Goal: Task Accomplishment & Management: Manage account settings

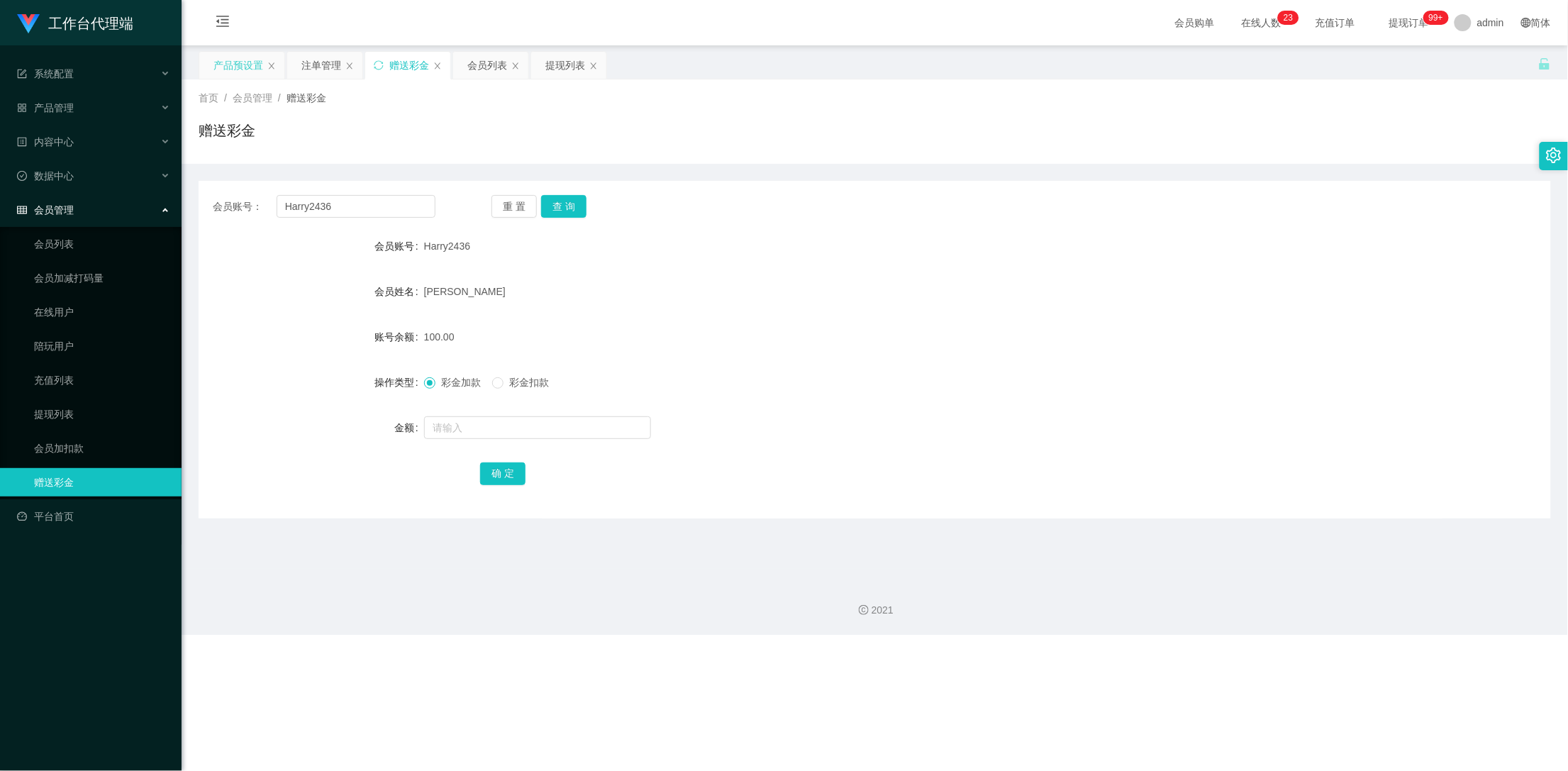
click at [240, 64] on div "产品预设置" at bounding box center [238, 66] width 50 height 27
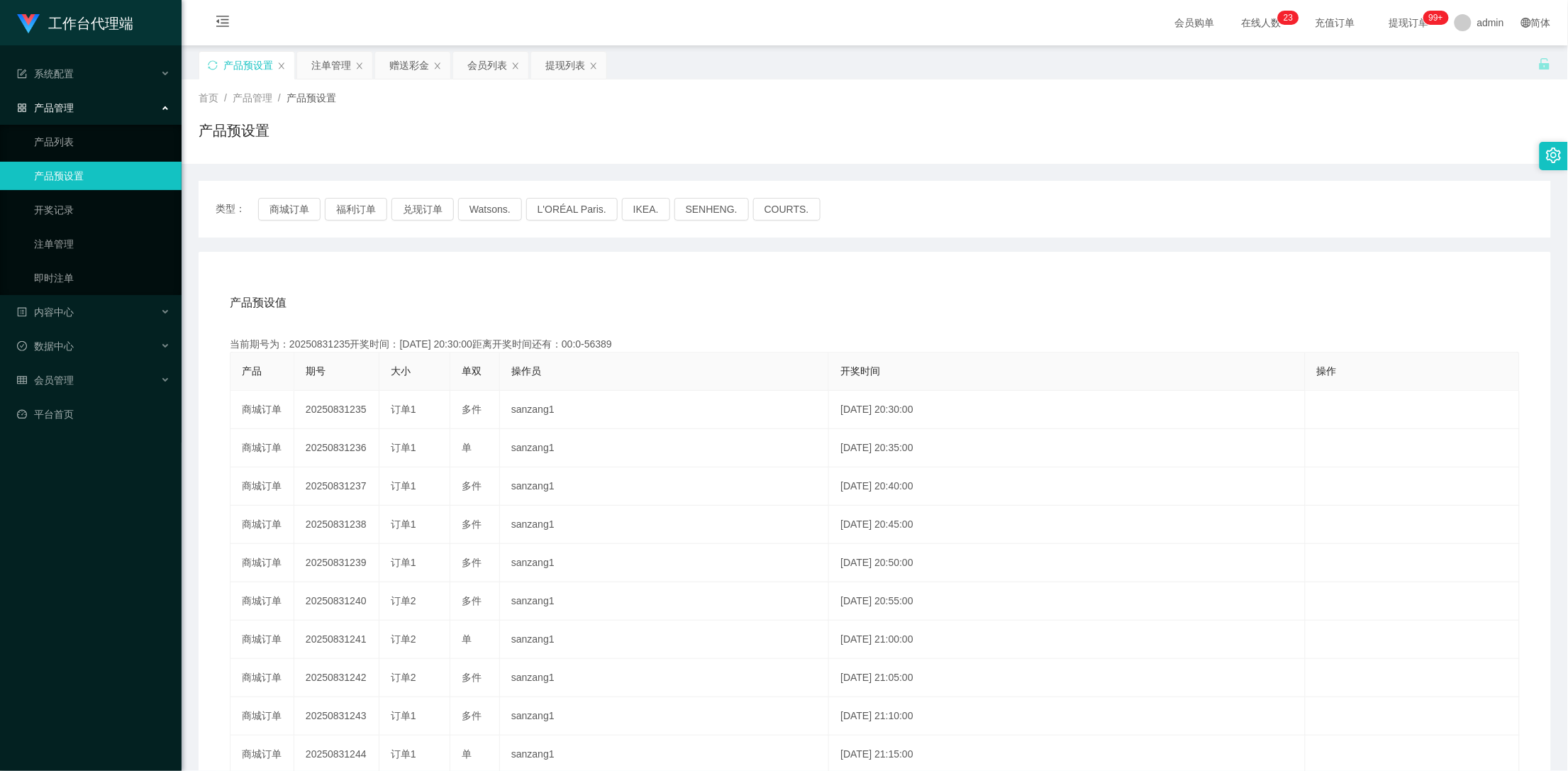
drag, startPoint x: 214, startPoint y: 61, endPoint x: 224, endPoint y: 70, distance: 13.5
click at [214, 61] on icon "图标: sync" at bounding box center [213, 66] width 10 height 10
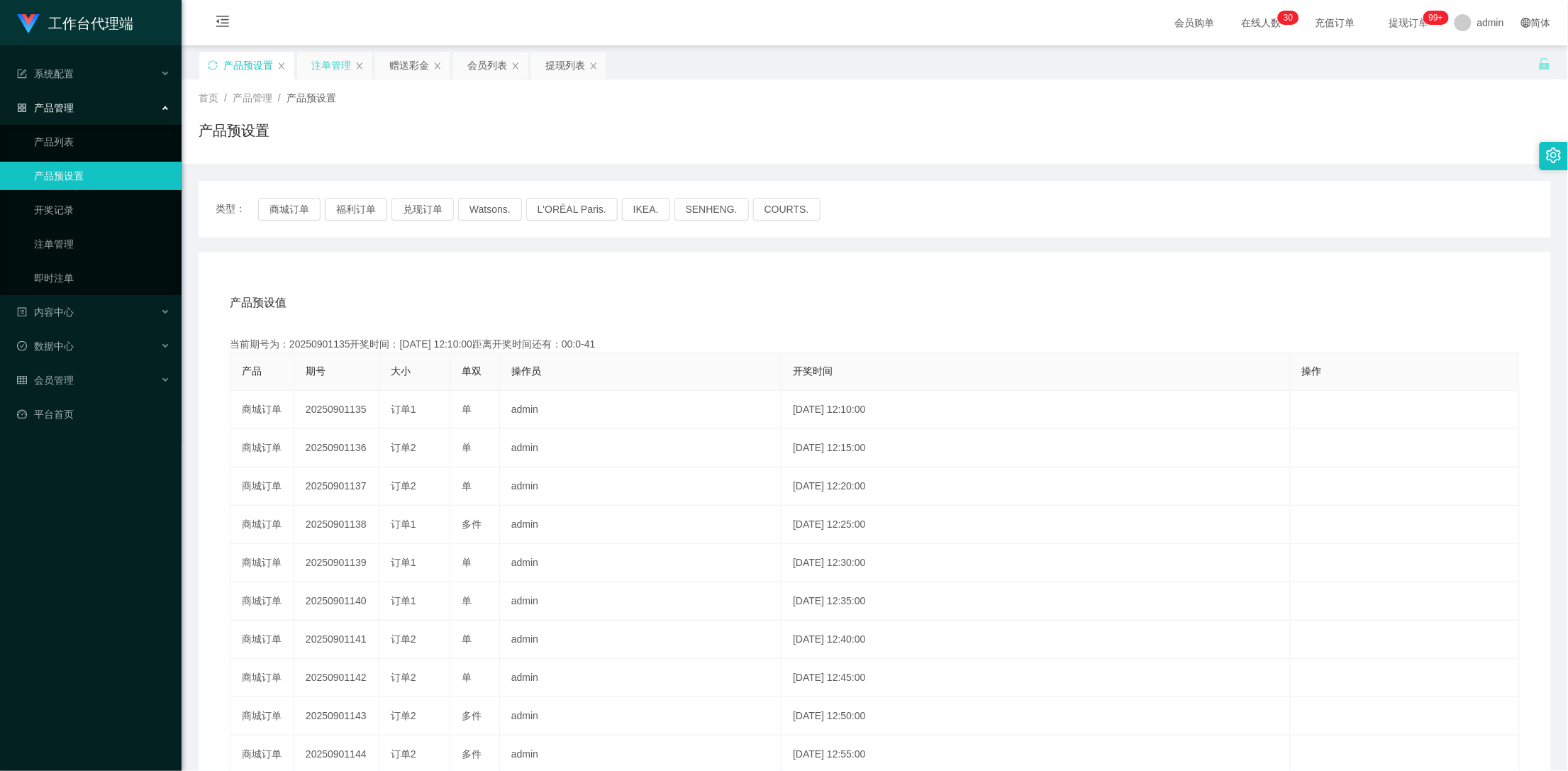
click at [346, 72] on div "注单管理" at bounding box center [331, 66] width 39 height 27
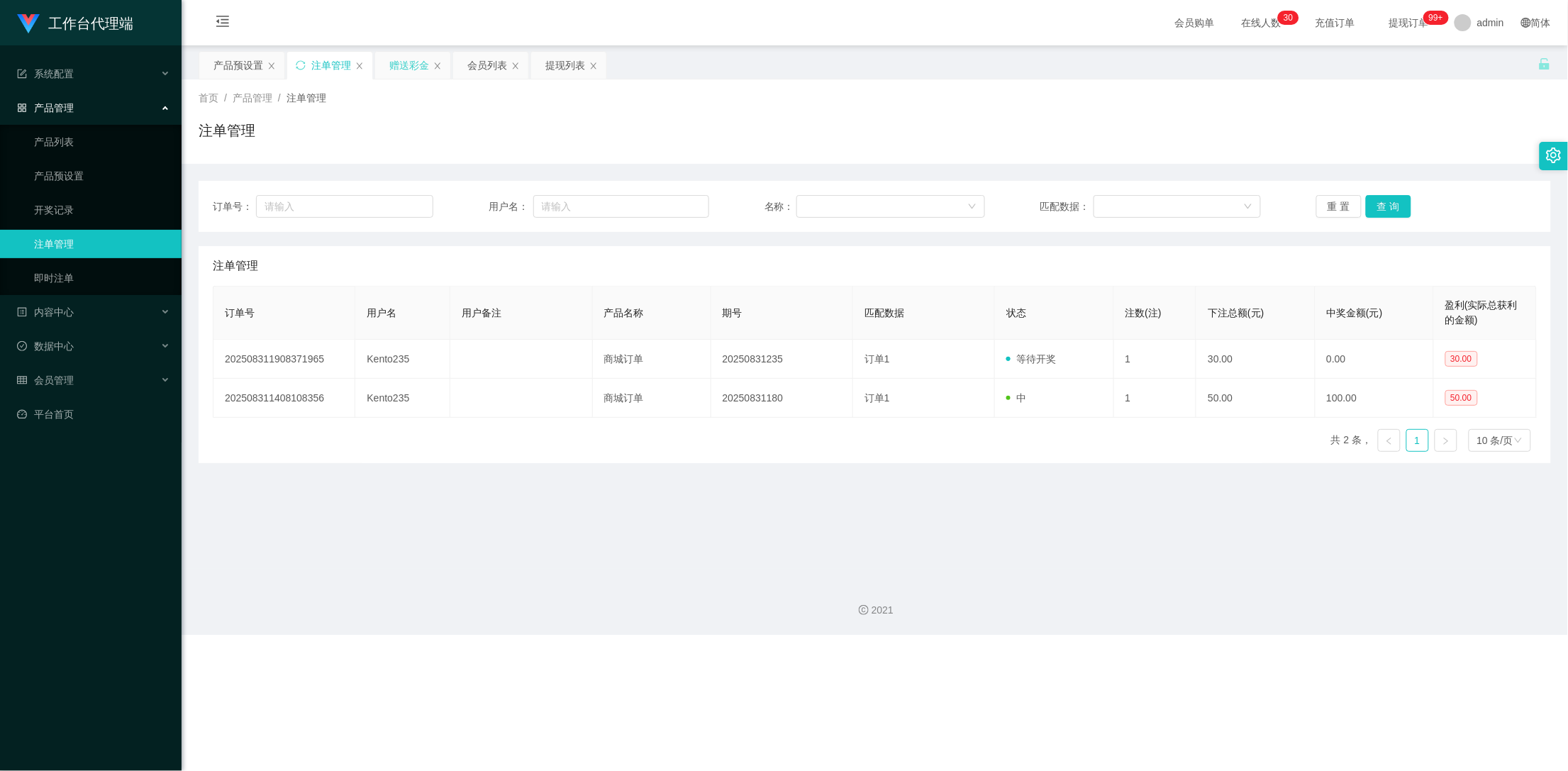
click at [417, 61] on div "赠送彩金" at bounding box center [409, 66] width 39 height 27
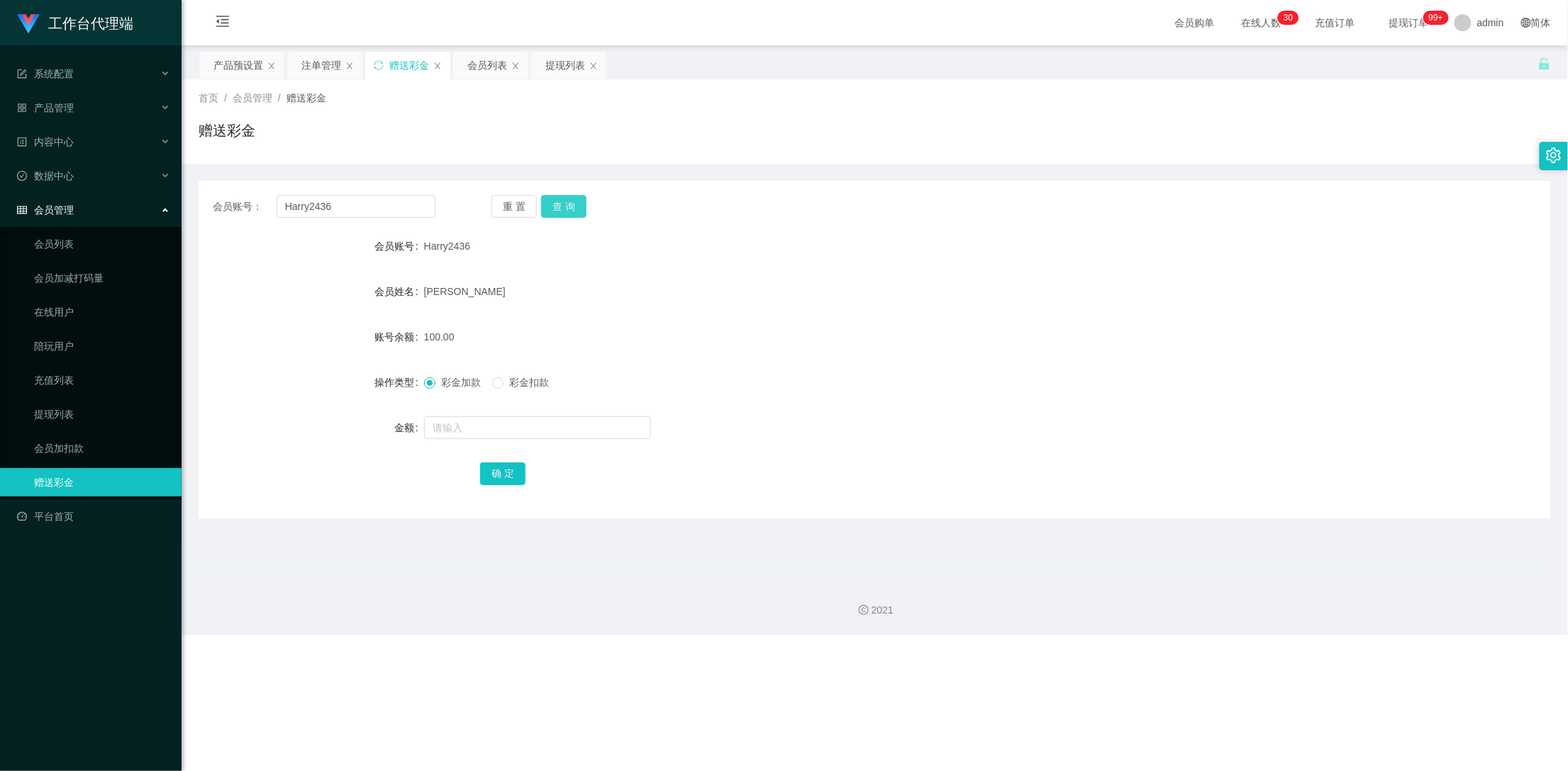
click at [570, 206] on button "查 询" at bounding box center [563, 206] width 45 height 23
drag, startPoint x: 358, startPoint y: 203, endPoint x: 267, endPoint y: 199, distance: 91.1
click at [267, 199] on div "会员账号： Harry2436" at bounding box center [324, 206] width 223 height 23
drag, startPoint x: 320, startPoint y: 61, endPoint x: 446, endPoint y: 115, distance: 137.1
click at [320, 61] on div "注单管理" at bounding box center [321, 66] width 39 height 27
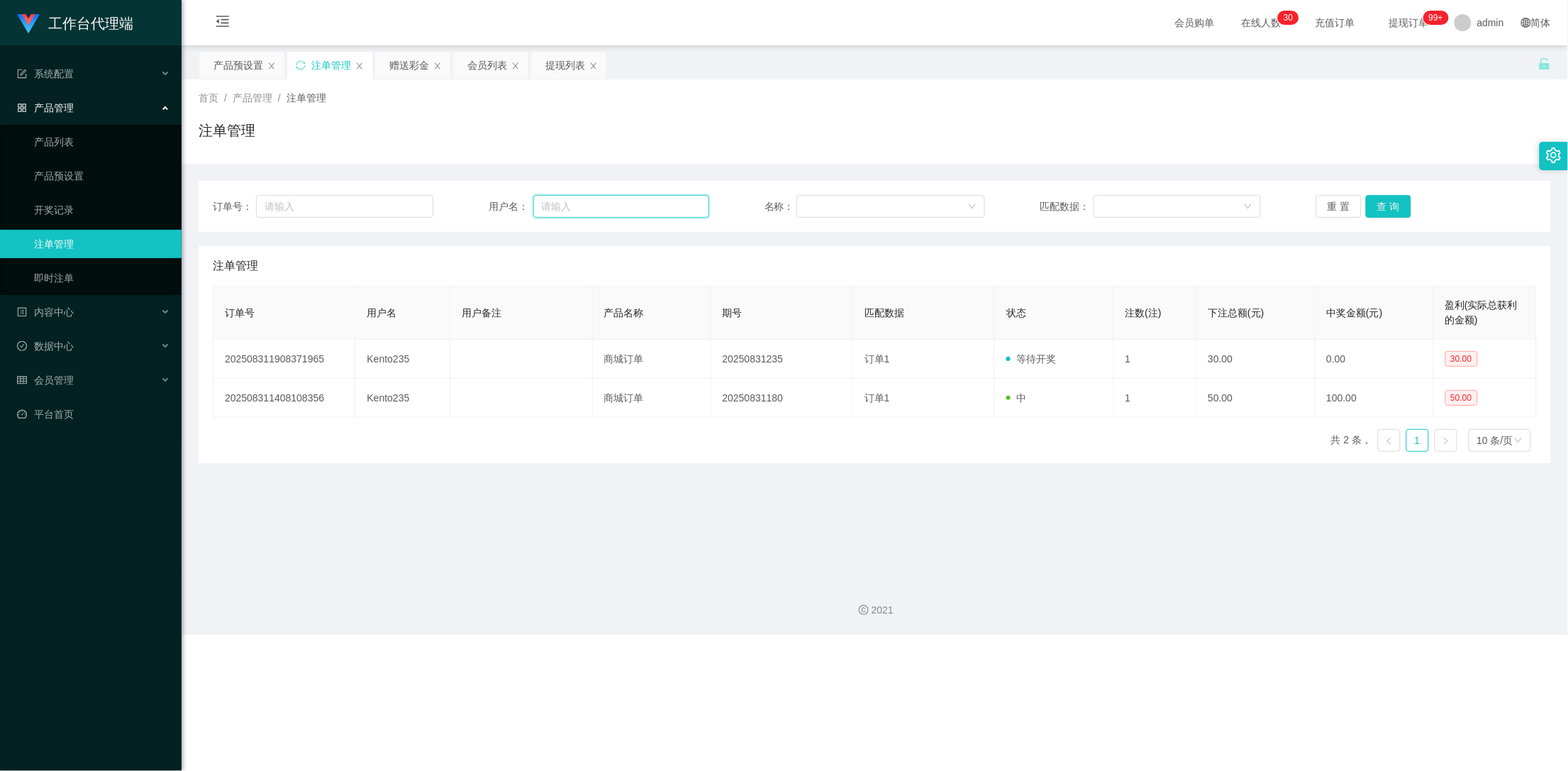
click at [574, 211] on input "text" at bounding box center [621, 206] width 177 height 23
paste input "Harry2436"
type input "Harry2436"
click at [1392, 215] on button "查 询" at bounding box center [1389, 206] width 45 height 23
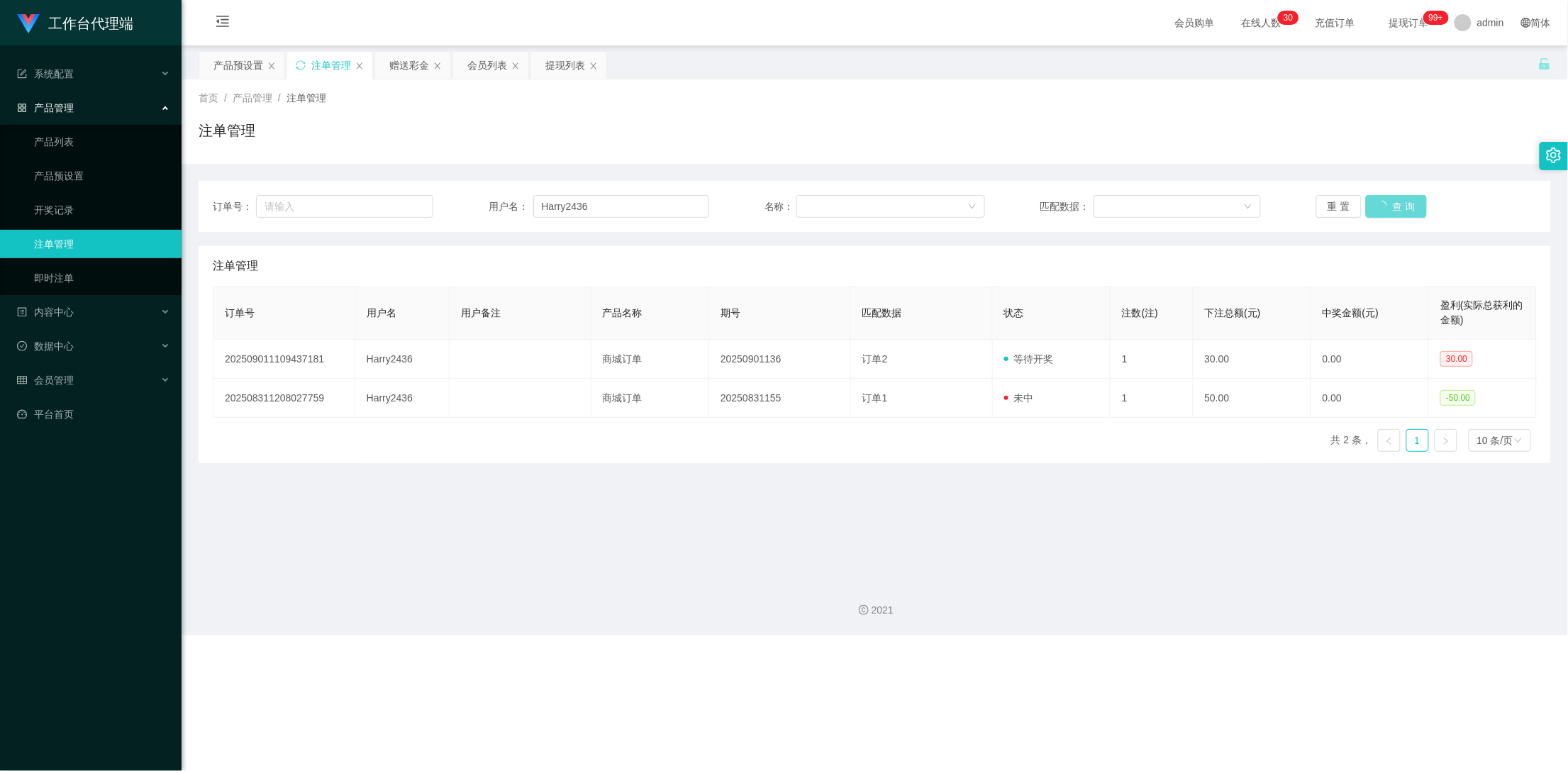
click at [1392, 215] on div "重 置 查 询" at bounding box center [1427, 206] width 220 height 23
click at [402, 65] on div "赠送彩金" at bounding box center [409, 66] width 39 height 27
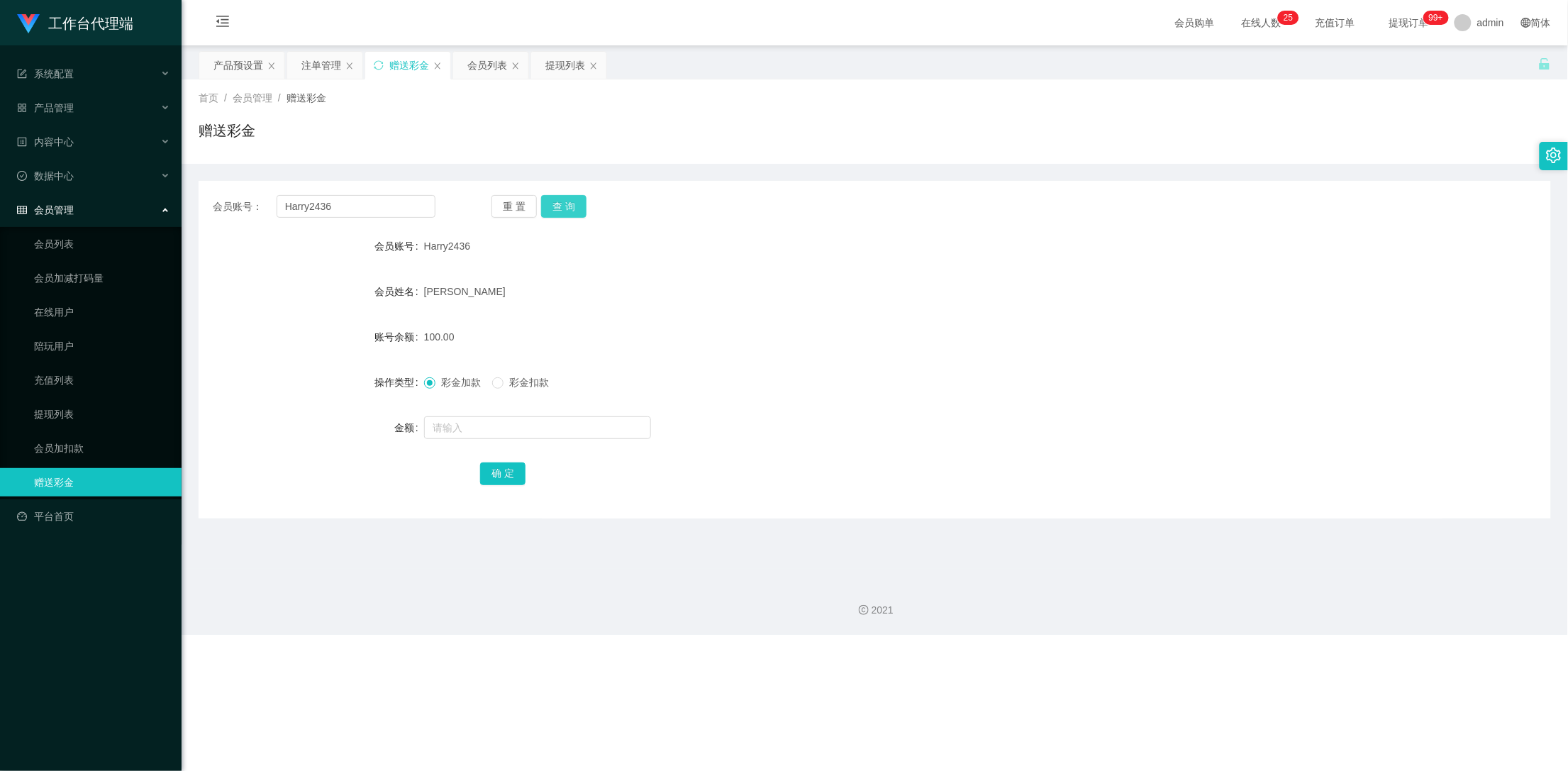
click at [567, 211] on button "查 询" at bounding box center [563, 206] width 45 height 23
click at [566, 207] on button "查 询" at bounding box center [563, 206] width 45 height 23
click at [566, 207] on div "重 置 查 询" at bounding box center [602, 206] width 223 height 23
click at [323, 69] on div "注单管理" at bounding box center [321, 66] width 39 height 27
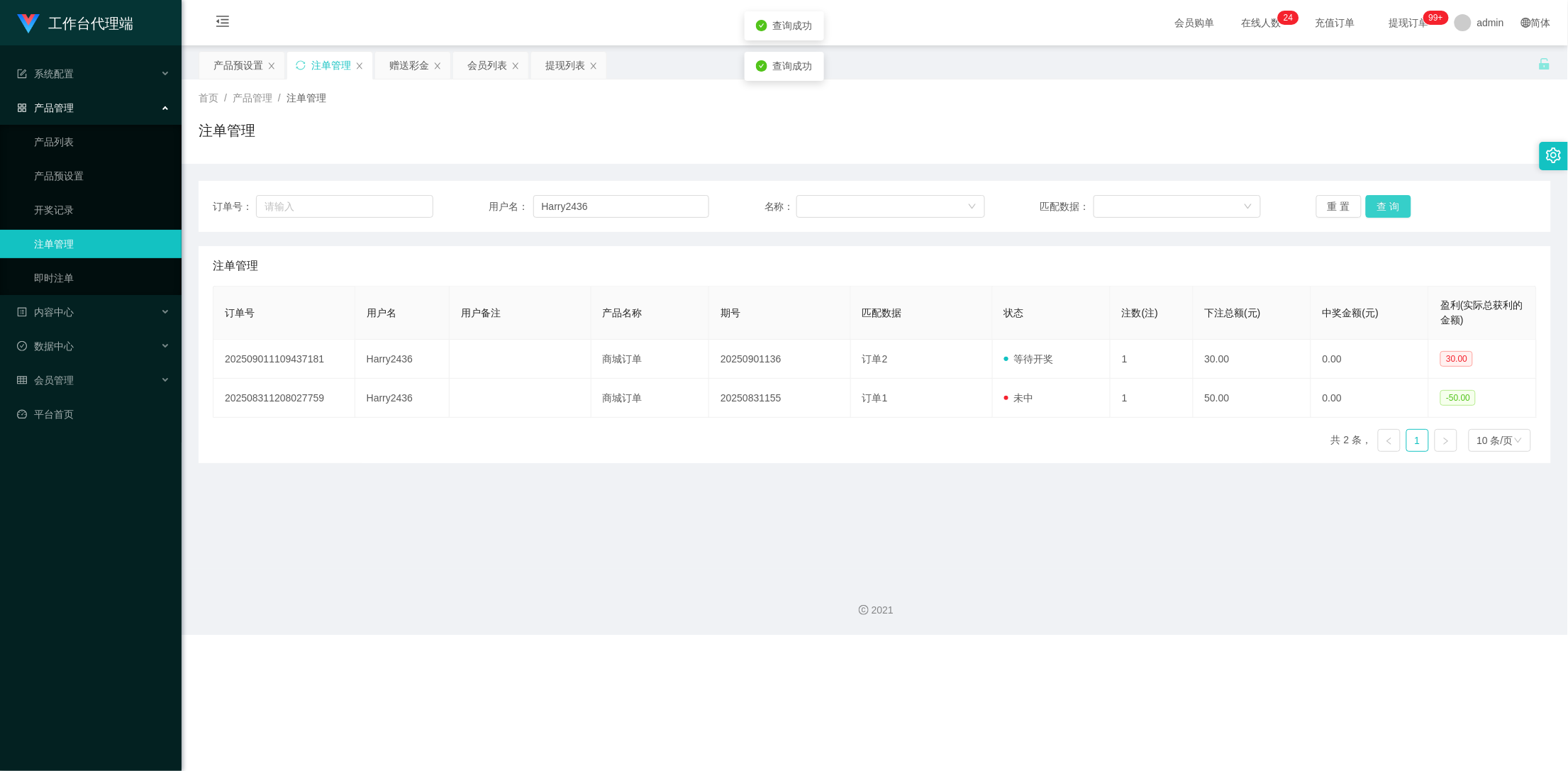
click at [1389, 204] on button "查 询" at bounding box center [1389, 206] width 45 height 23
click at [408, 59] on div "赠送彩金" at bounding box center [409, 66] width 39 height 27
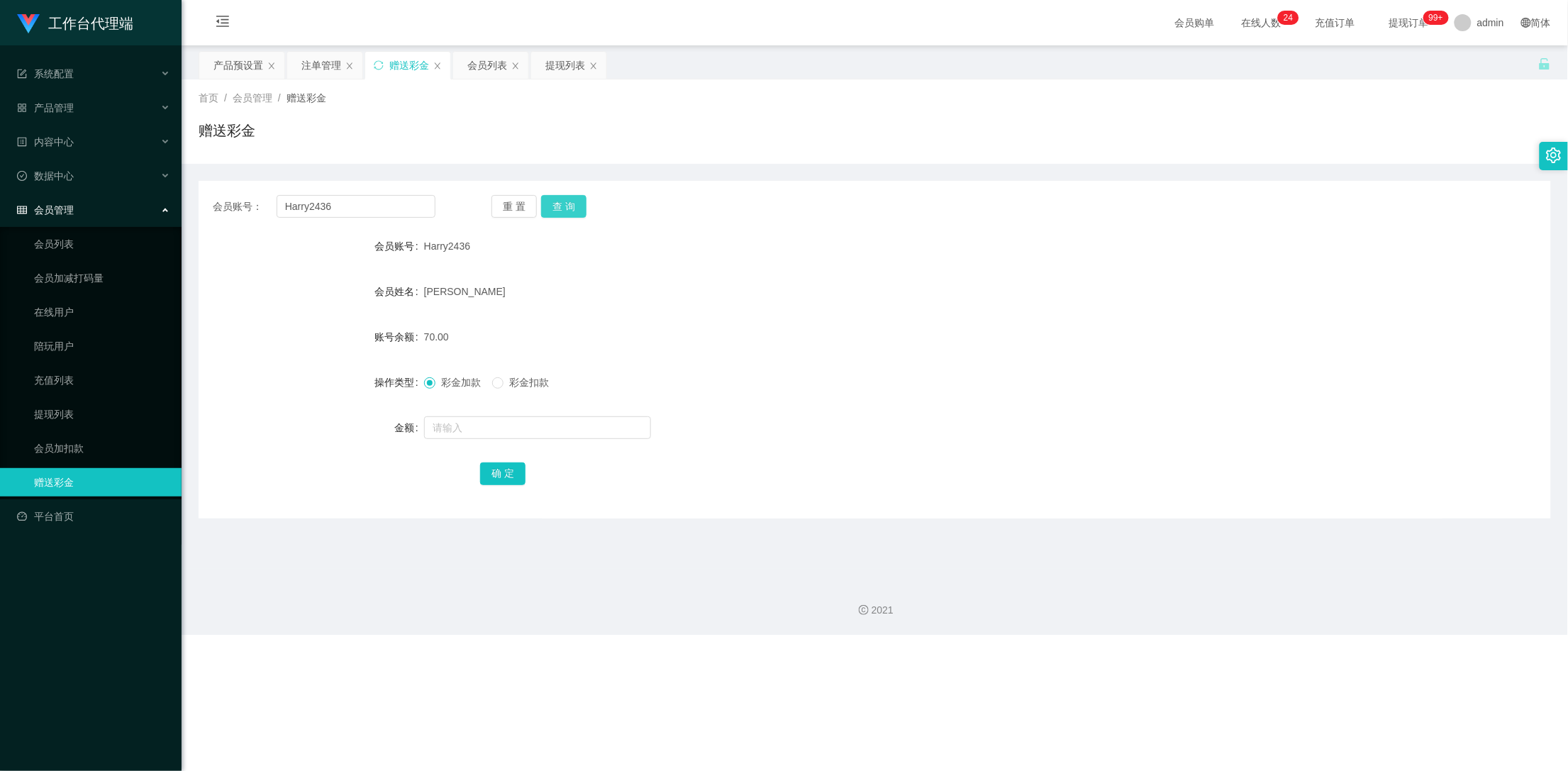
click at [546, 209] on button "查 询" at bounding box center [563, 206] width 45 height 23
